Goal: Task Accomplishment & Management: Manage account settings

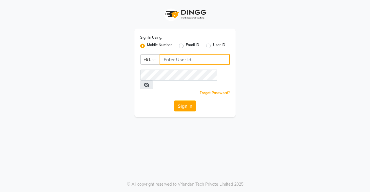
type input "9967208869"
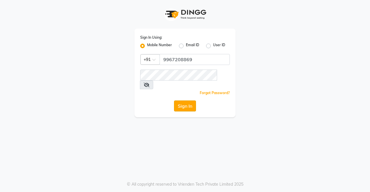
click at [188, 101] on button "Sign In" at bounding box center [185, 106] width 22 height 11
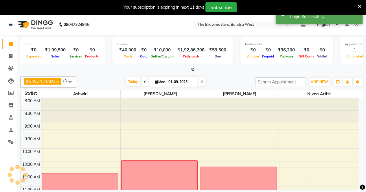
scroll to position [222, 0]
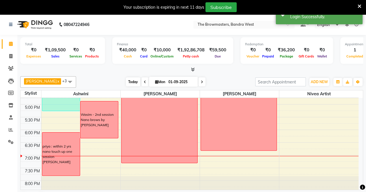
click at [132, 79] on span "Today" at bounding box center [133, 82] width 14 height 9
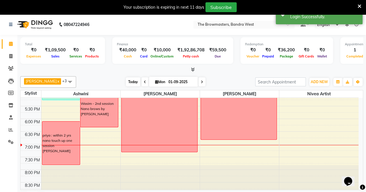
scroll to position [0, 0]
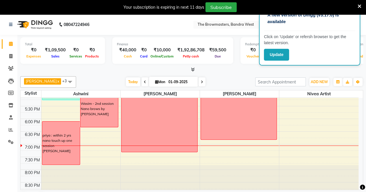
click at [361, 7] on div "Your subscription is expiring in next 11 days Subscribe" at bounding box center [183, 7] width 366 height 14
click at [358, 5] on icon at bounding box center [359, 6] width 4 height 5
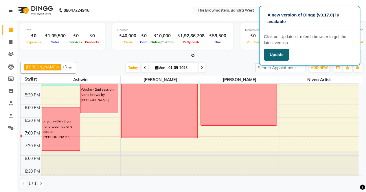
click at [280, 59] on button "Update" at bounding box center [276, 55] width 25 height 12
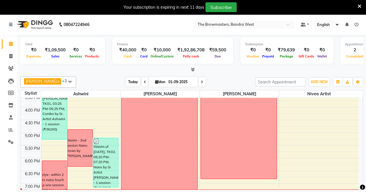
click at [131, 83] on span "Today" at bounding box center [133, 82] width 14 height 9
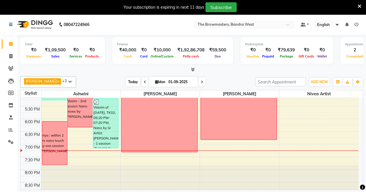
click at [129, 80] on span "Today" at bounding box center [133, 82] width 14 height 9
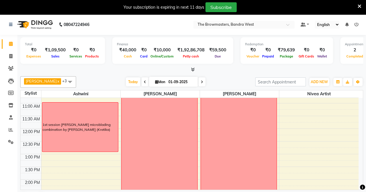
scroll to position [60, 0]
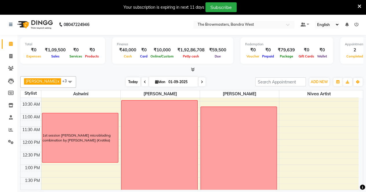
click at [128, 81] on span "Today" at bounding box center [133, 82] width 14 height 9
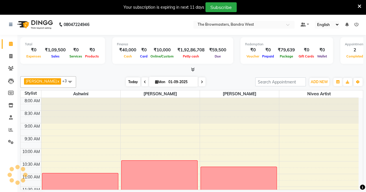
scroll to position [233, 0]
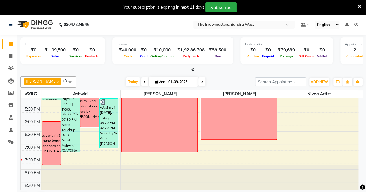
click at [204, 85] on span at bounding box center [201, 82] width 7 height 9
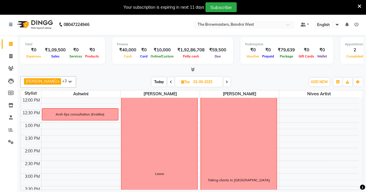
scroll to position [102, 0]
click at [359, 6] on icon at bounding box center [359, 6] width 4 height 5
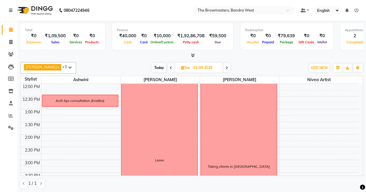
click at [228, 64] on span at bounding box center [226, 67] width 7 height 9
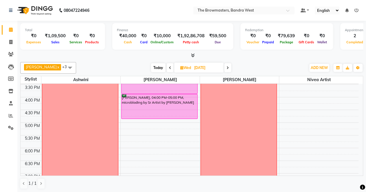
scroll to position [191, 0]
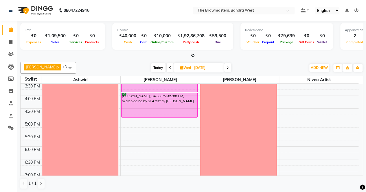
click at [228, 67] on icon at bounding box center [227, 67] width 2 height 3
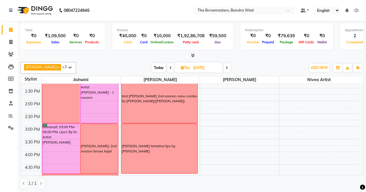
scroll to position [144, 0]
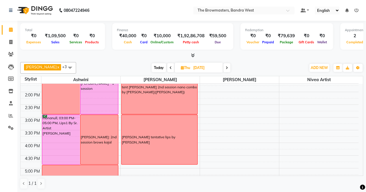
click at [158, 69] on span "Today" at bounding box center [159, 67] width 14 height 9
type input "01-09-2025"
